Goal: Find specific page/section: Find specific page/section

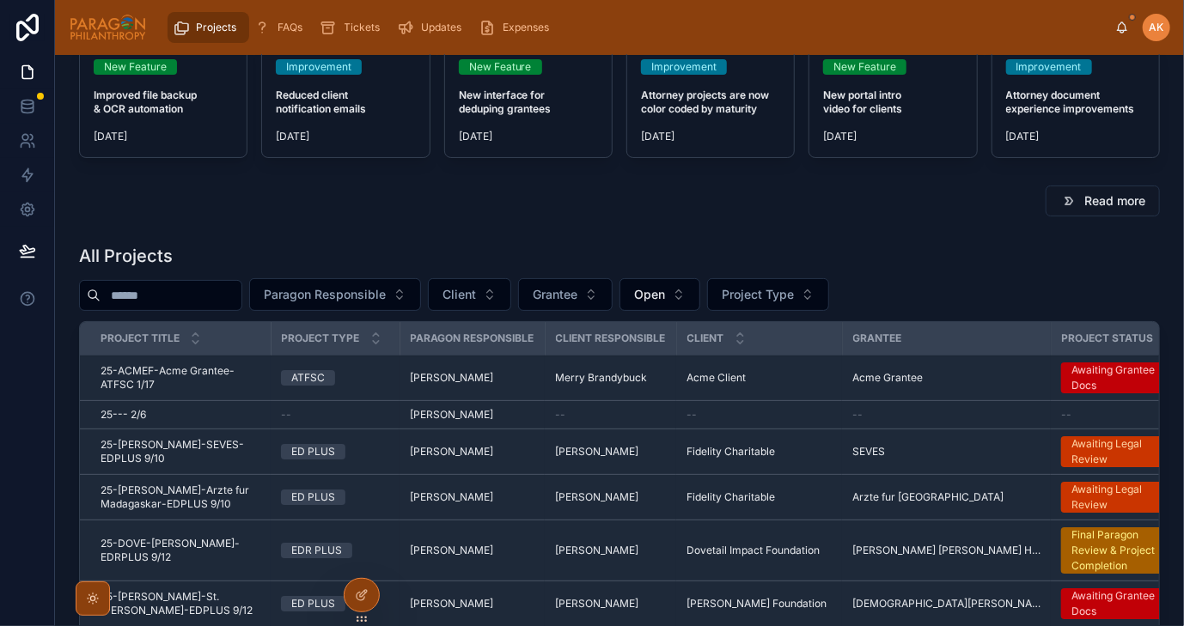
scroll to position [129, 0]
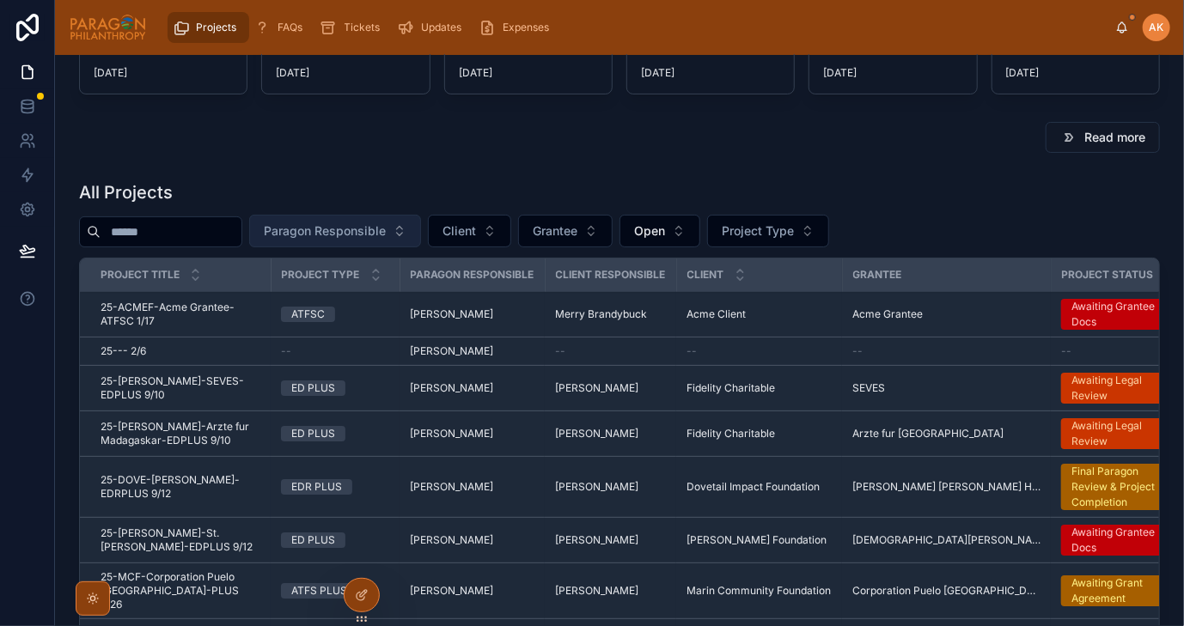
click at [386, 223] on span "Paragon Responsible" at bounding box center [325, 231] width 122 height 17
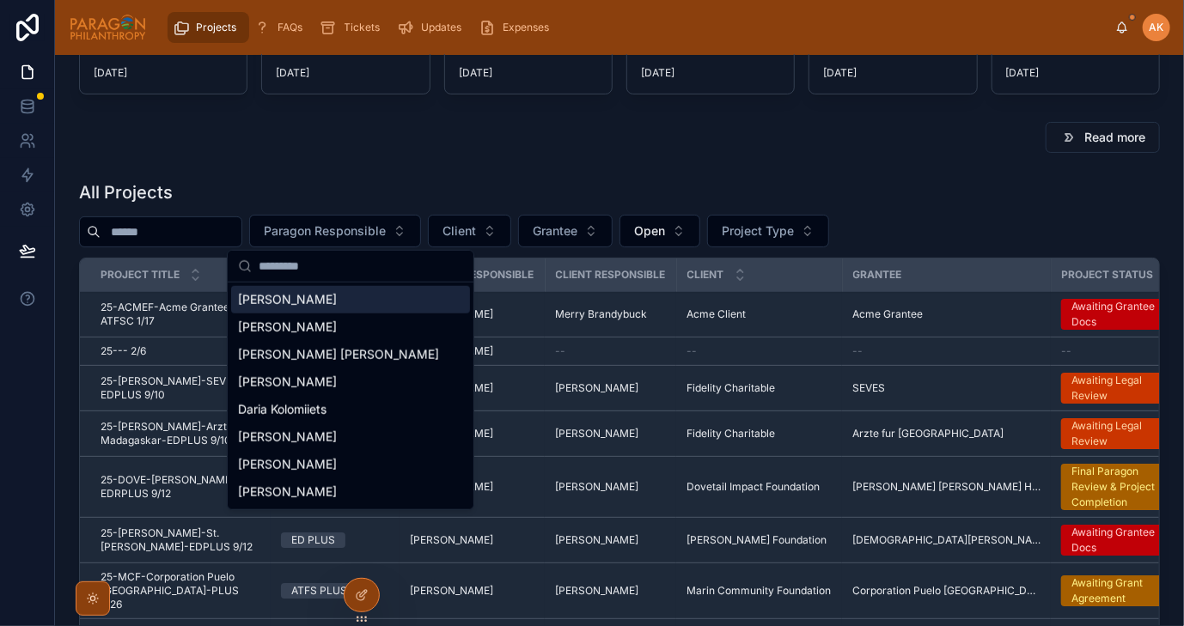
click at [296, 306] on span "[PERSON_NAME]" at bounding box center [287, 299] width 99 height 17
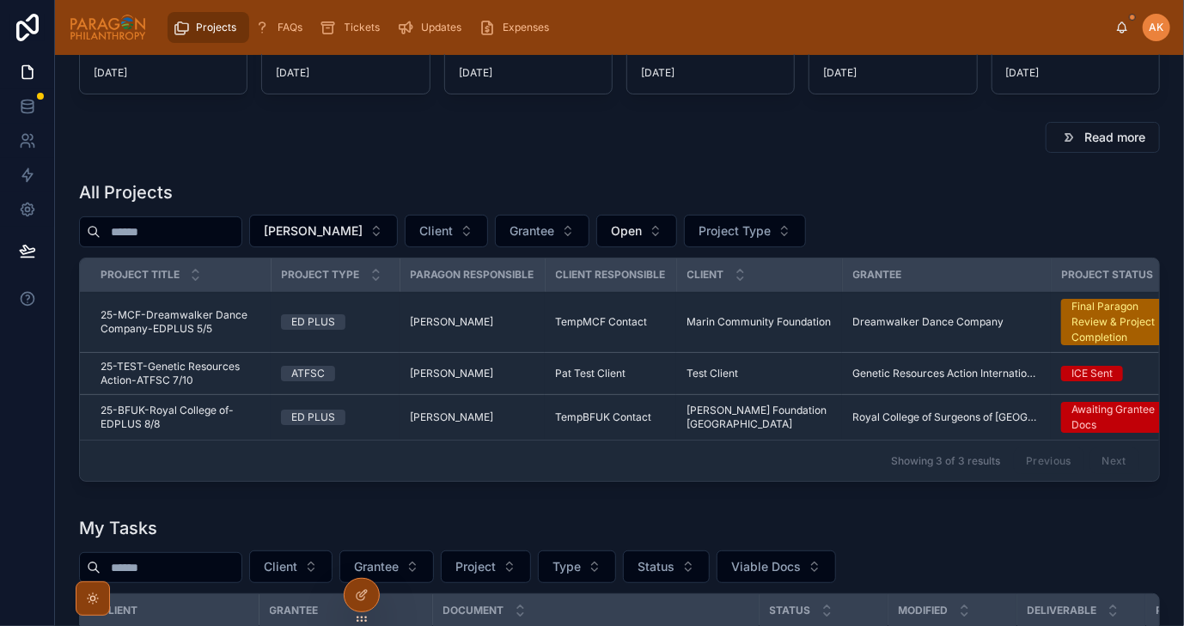
click at [374, 415] on div "ED PLUS" at bounding box center [335, 417] width 108 height 15
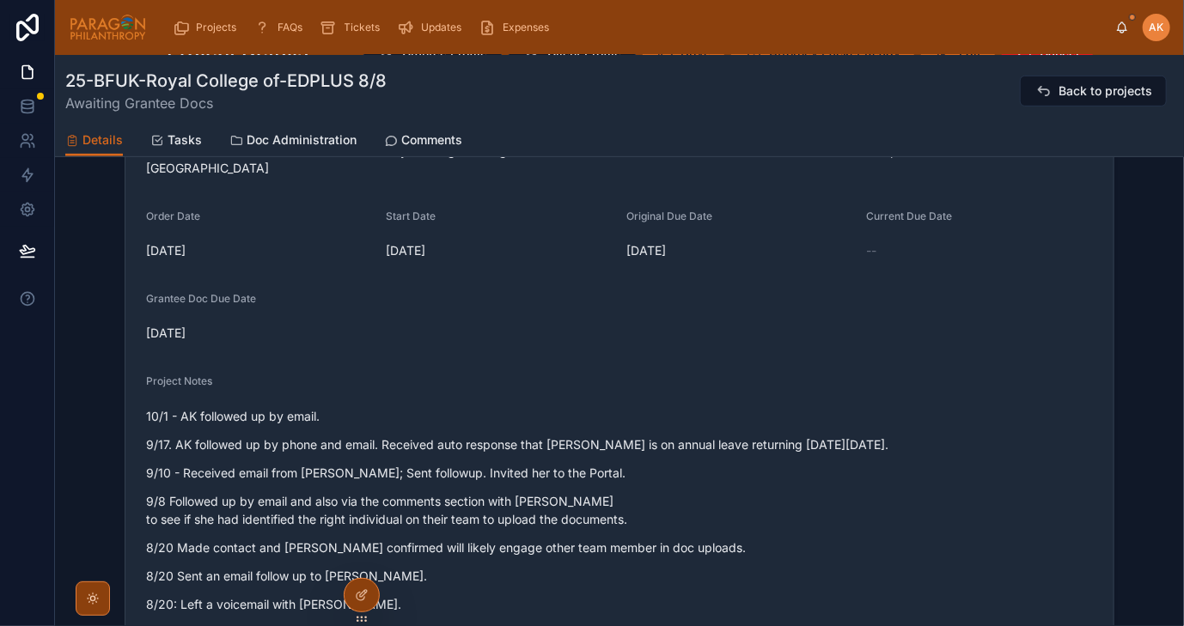
scroll to position [43, 0]
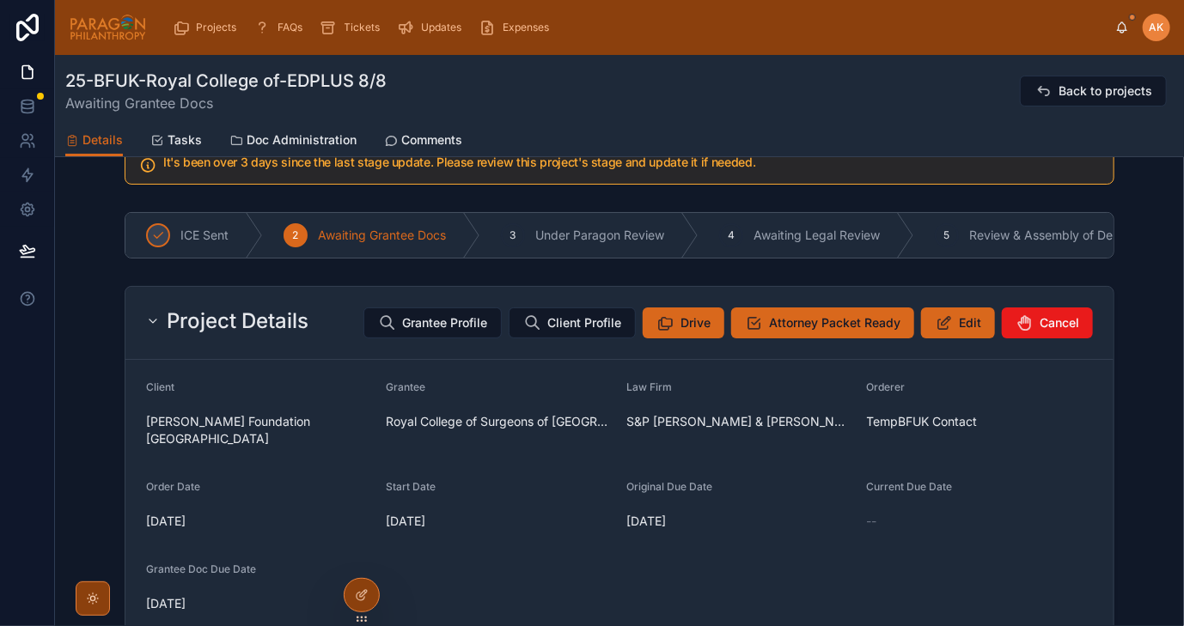
click at [284, 143] on span "Doc Administration" at bounding box center [302, 139] width 110 height 17
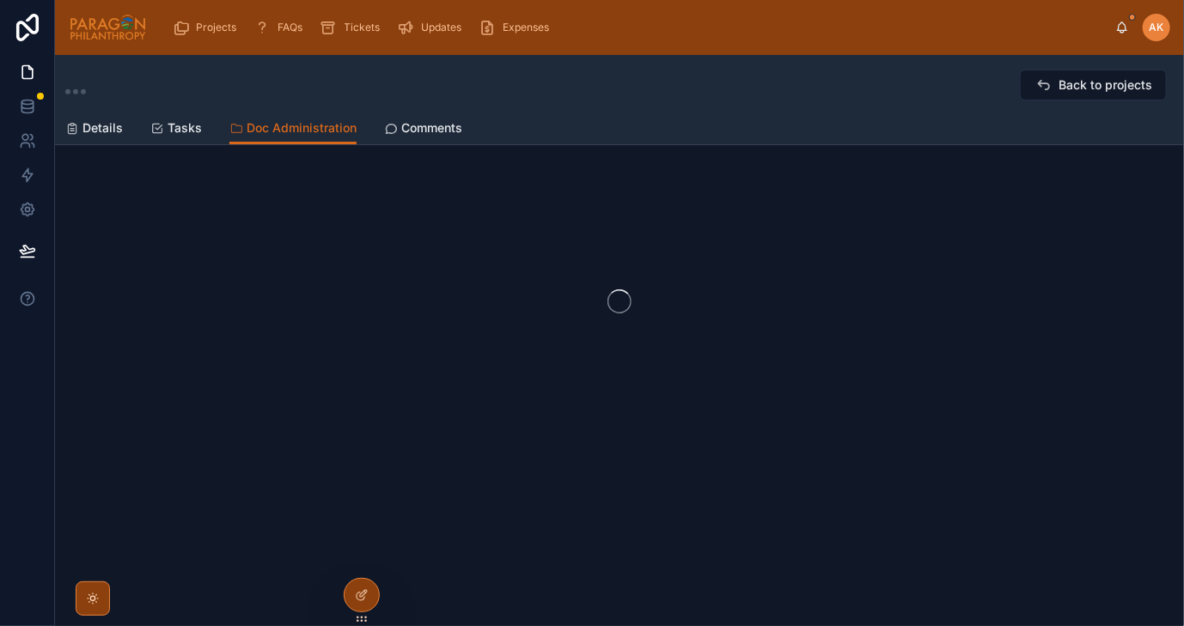
click at [94, 130] on span "Details" at bounding box center [102, 127] width 40 height 17
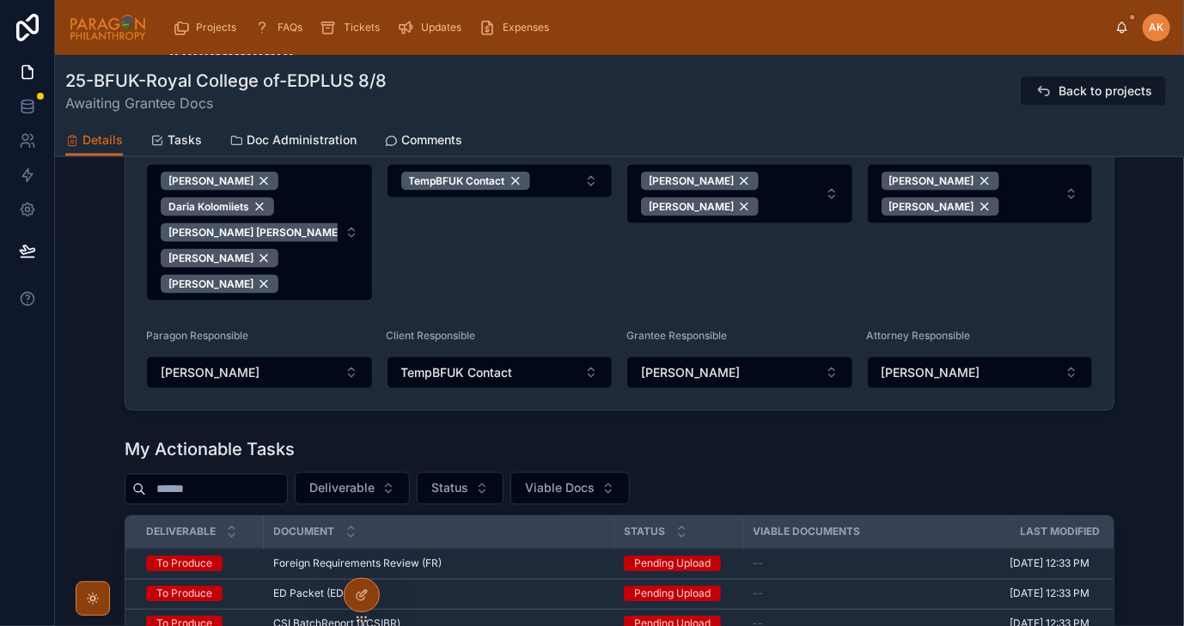
scroll to position [1084, 0]
